Goal: Task Accomplishment & Management: Use online tool/utility

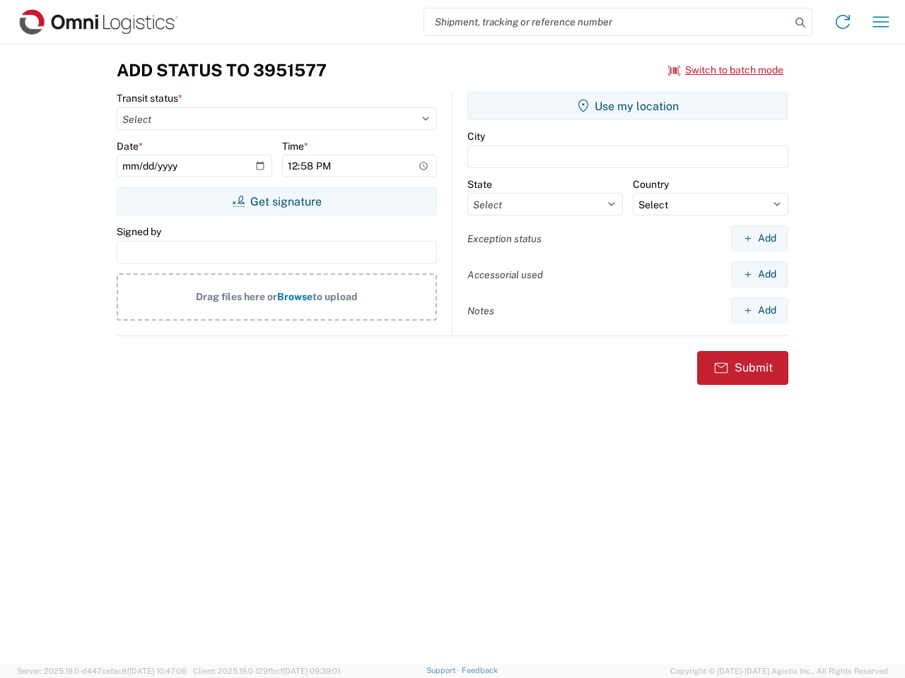
click at [607, 22] on input "search" at bounding box center [607, 21] width 366 height 27
click at [800, 23] on icon at bounding box center [800, 23] width 20 height 20
click at [842, 22] on icon at bounding box center [842, 22] width 23 height 23
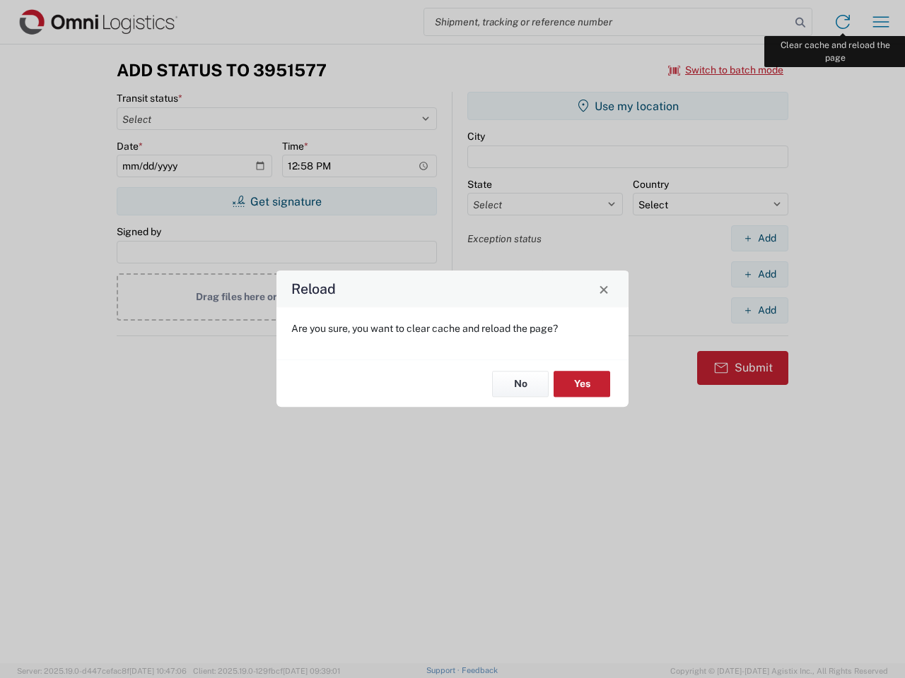
click at [881, 22] on div "Reload Are you sure, you want to clear cache and reload the page? No Yes" at bounding box center [452, 339] width 905 height 678
click at [726, 70] on div "Reload Are you sure, you want to clear cache and reload the page? No Yes" at bounding box center [452, 339] width 905 height 678
click at [276, 201] on div "Reload Are you sure, you want to clear cache and reload the page? No Yes" at bounding box center [452, 339] width 905 height 678
click at [628, 106] on div "Reload Are you sure, you want to clear cache and reload the page? No Yes" at bounding box center [452, 339] width 905 height 678
click at [759, 238] on div "Reload Are you sure, you want to clear cache and reload the page? No Yes" at bounding box center [452, 339] width 905 height 678
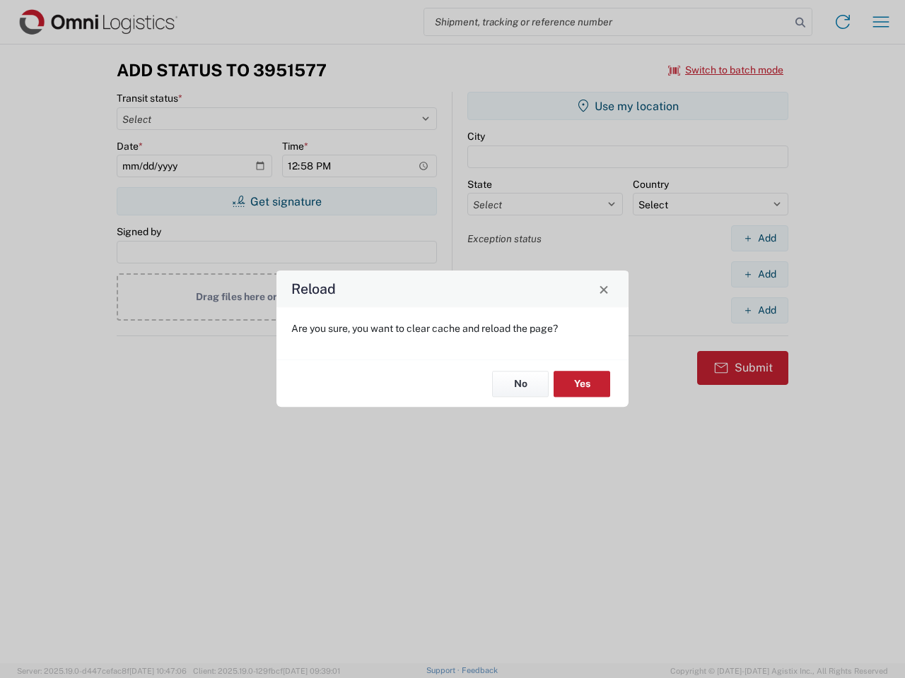
click at [759, 274] on div "Reload Are you sure, you want to clear cache and reload the page? No Yes" at bounding box center [452, 339] width 905 height 678
click at [759, 310] on div "Reload Are you sure, you want to clear cache and reload the page? No Yes" at bounding box center [452, 339] width 905 height 678
